Goal: Information Seeking & Learning: Learn about a topic

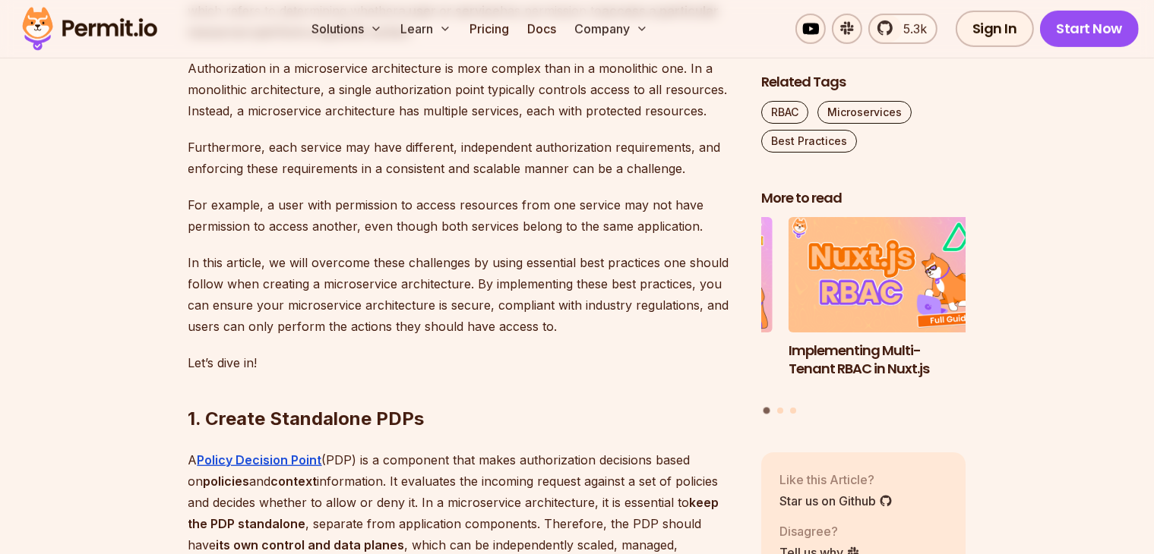
scroll to position [987, 0]
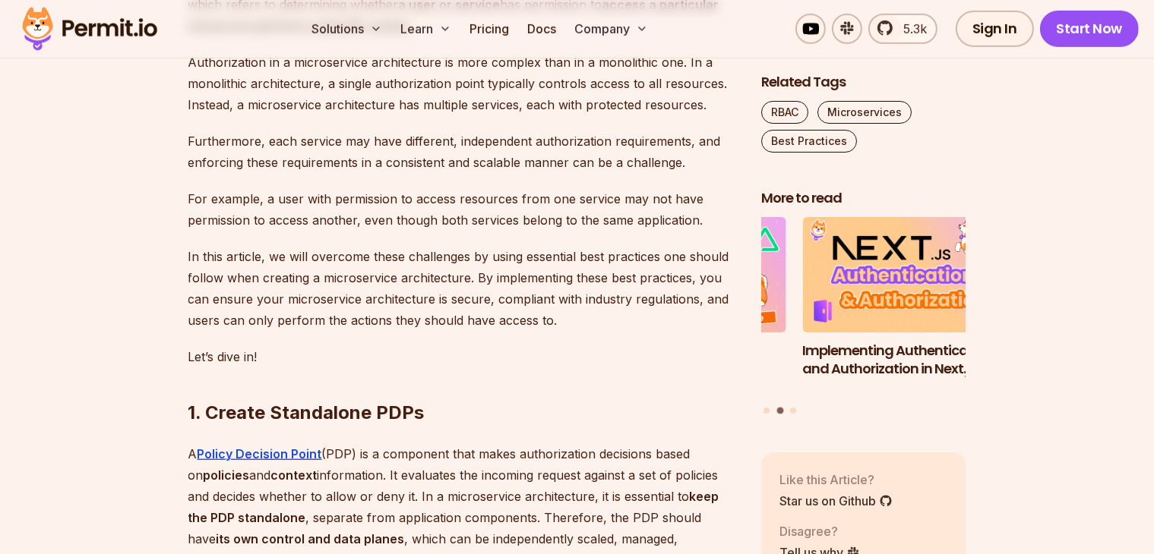
click at [235, 173] on p "Furthermore, each service may have different, independent authorization require…" at bounding box center [462, 152] width 548 height 43
click at [284, 170] on p "Furthermore, each service may have different, independent authorization require…" at bounding box center [462, 152] width 548 height 43
click at [497, 173] on p "Furthermore, each service may have different, independent authorization require…" at bounding box center [462, 152] width 548 height 43
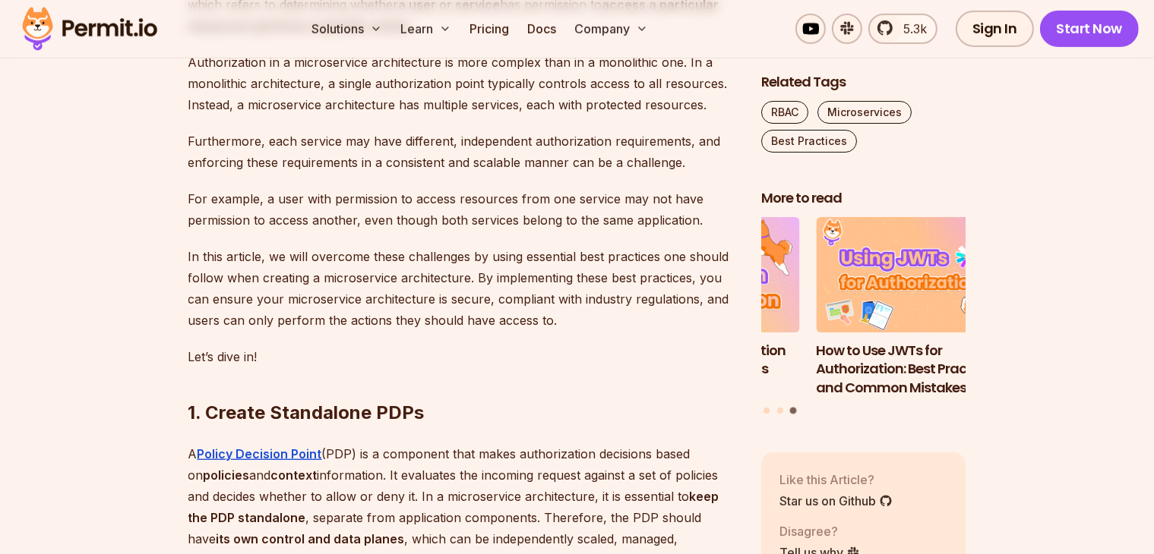
click at [547, 173] on p "Furthermore, each service may have different, independent authorization require…" at bounding box center [462, 152] width 548 height 43
click at [580, 231] on p "For example, a user with permission to access resources from one service may no…" at bounding box center [462, 209] width 548 height 43
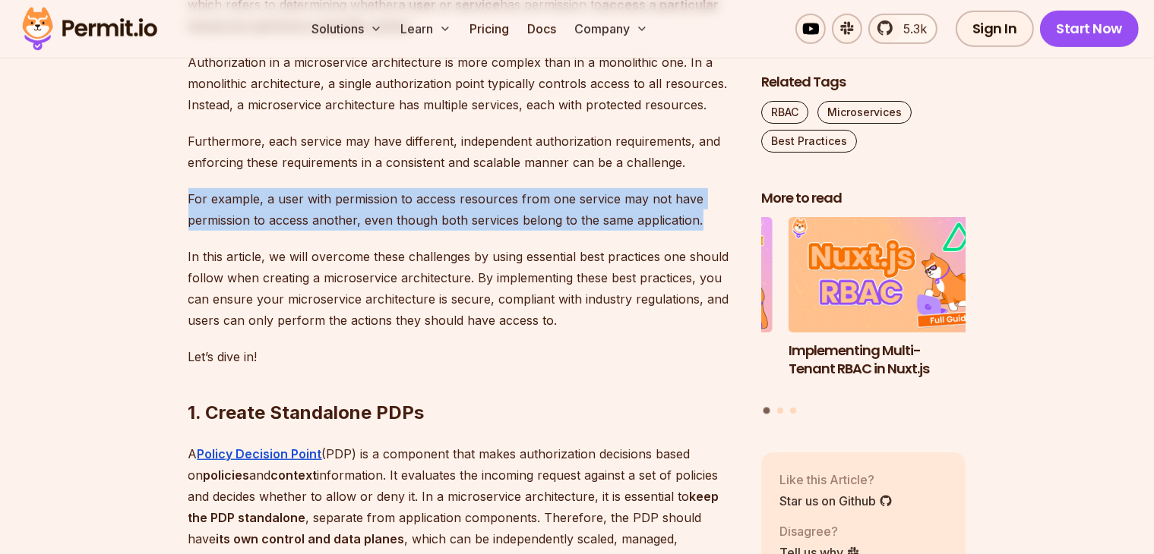
drag, startPoint x: 188, startPoint y: 230, endPoint x: 697, endPoint y: 260, distance: 509.7
click at [697, 231] on p "For example, a user with permission to access resources from one service may no…" at bounding box center [462, 209] width 548 height 43
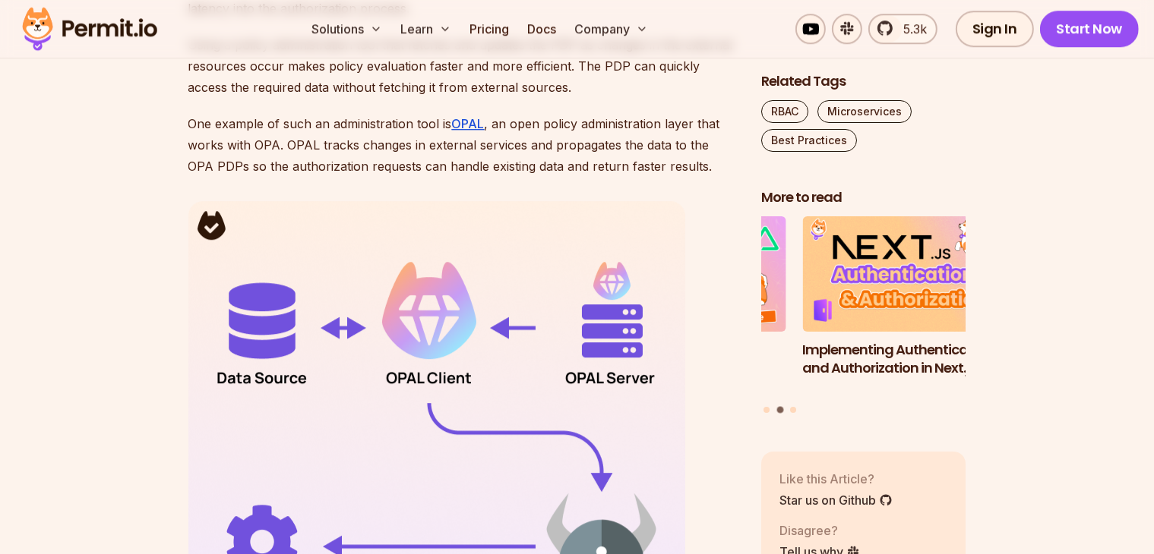
scroll to position [4404, 0]
